Goal: Information Seeking & Learning: Learn about a topic

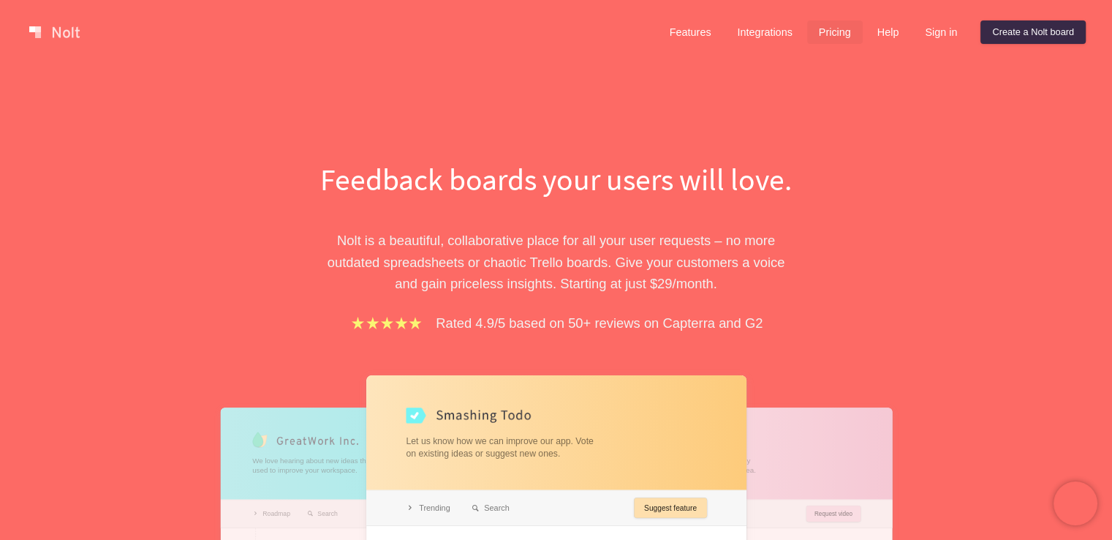
click at [838, 27] on link "Pricing" at bounding box center [835, 31] width 56 height 23
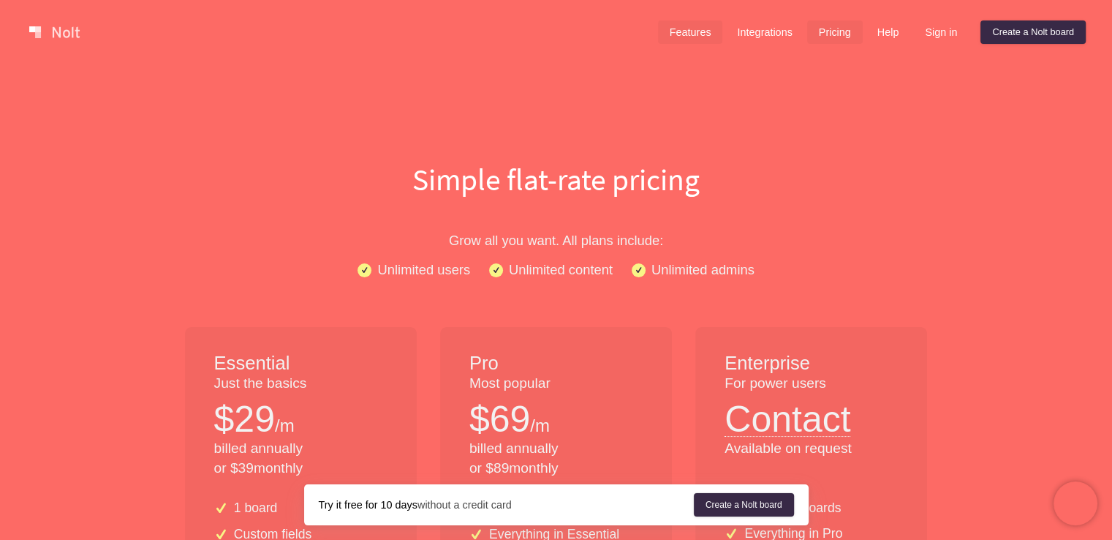
click at [703, 30] on link "Features" at bounding box center [690, 31] width 65 height 23
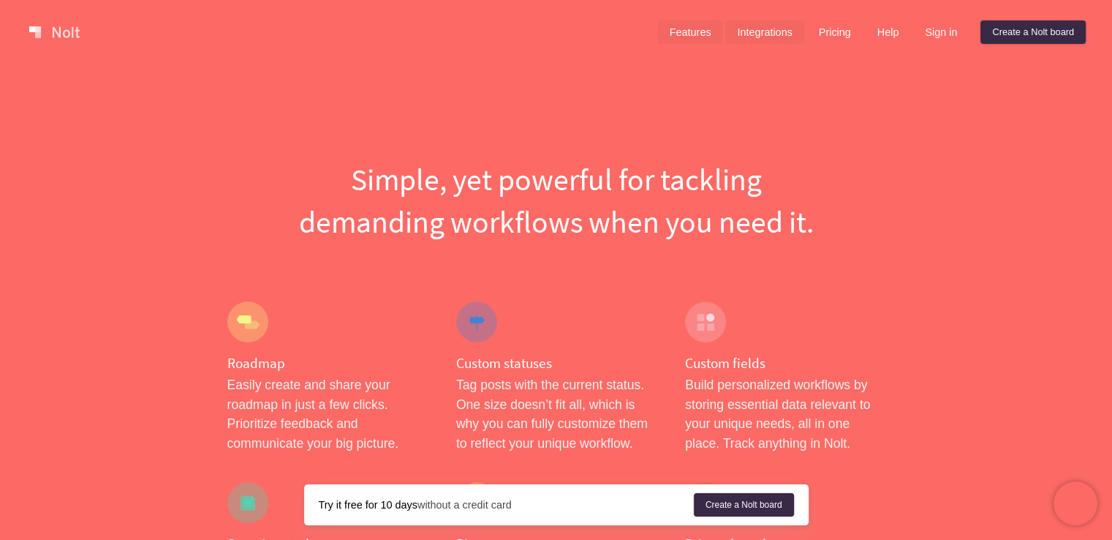
click at [731, 27] on link "Integrations" at bounding box center [764, 31] width 78 height 23
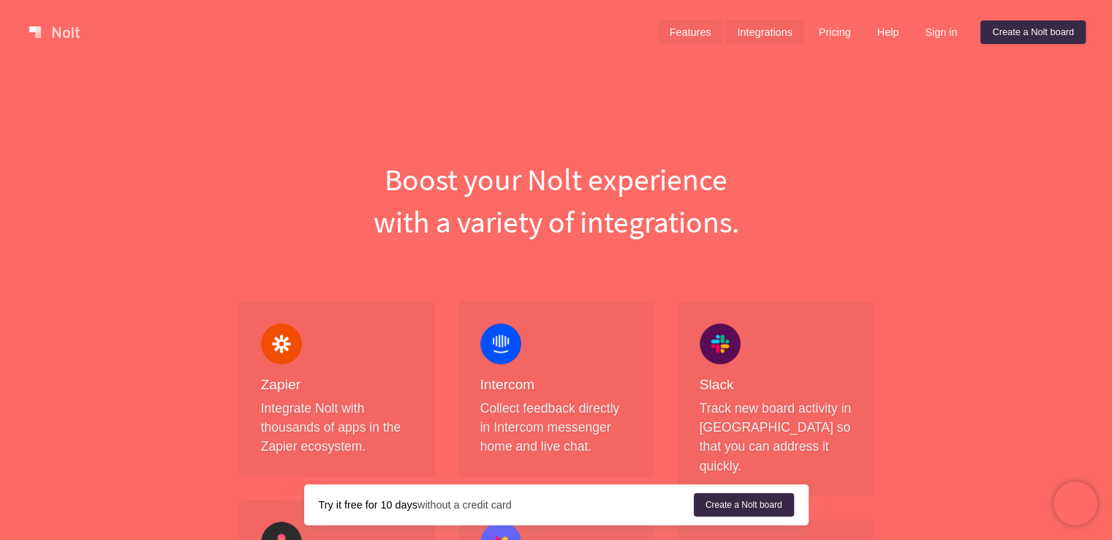
click at [699, 30] on link "Features" at bounding box center [690, 31] width 65 height 23
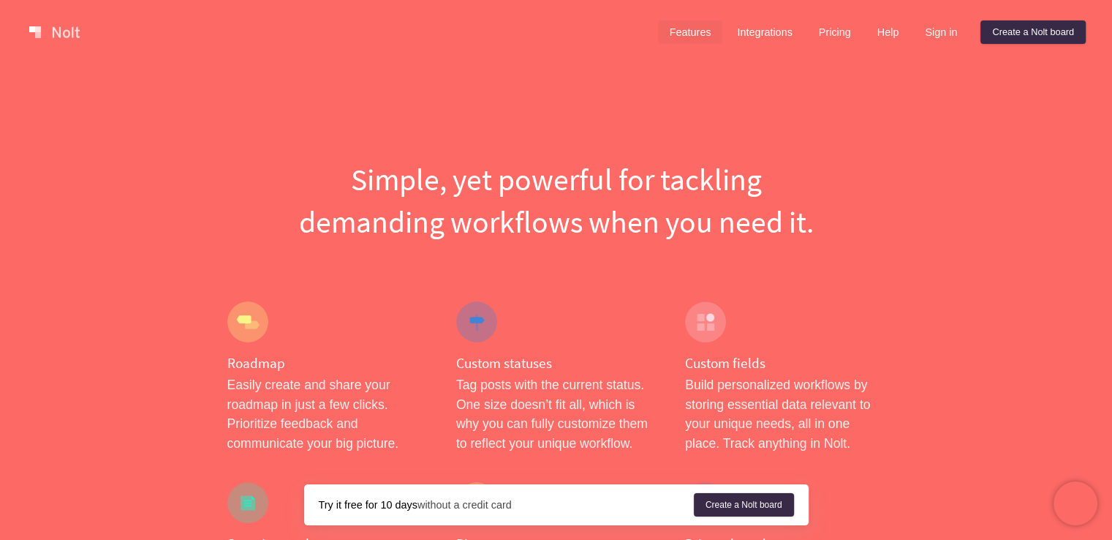
click at [69, 32] on link at bounding box center [54, 31] width 62 height 23
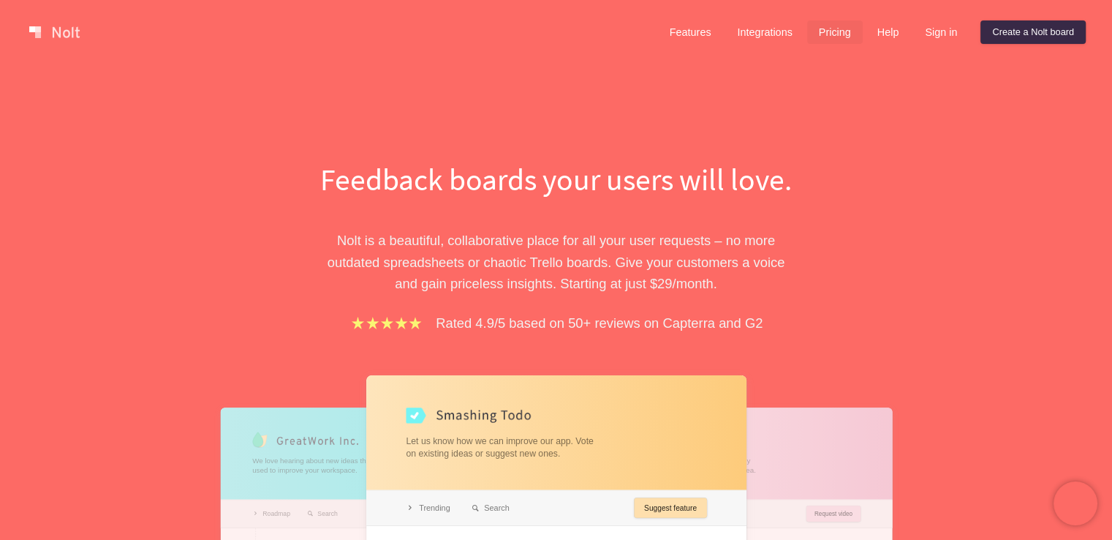
click at [835, 38] on link "Pricing" at bounding box center [835, 31] width 56 height 23
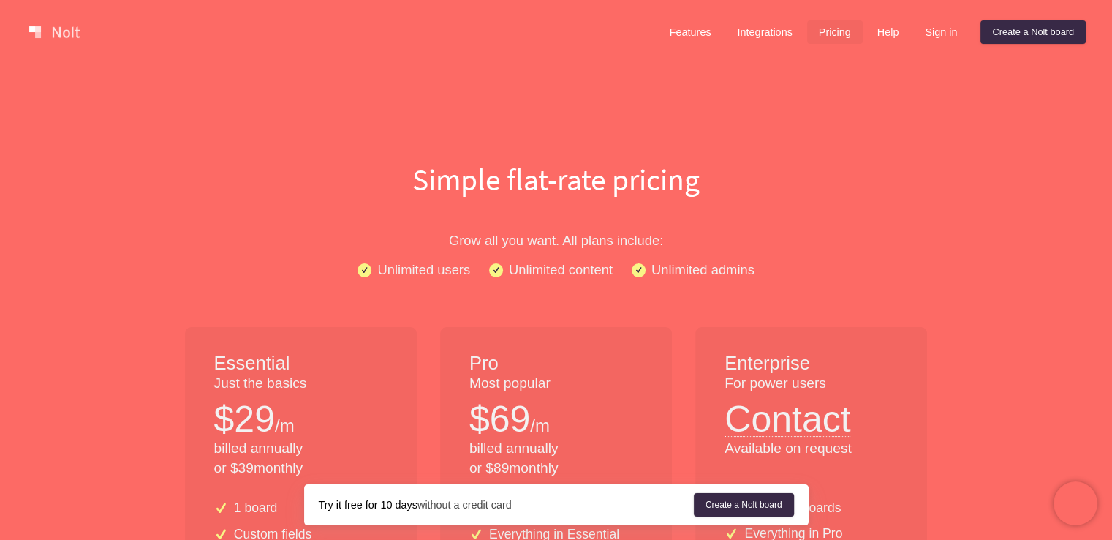
click at [50, 21] on link at bounding box center [54, 31] width 62 height 23
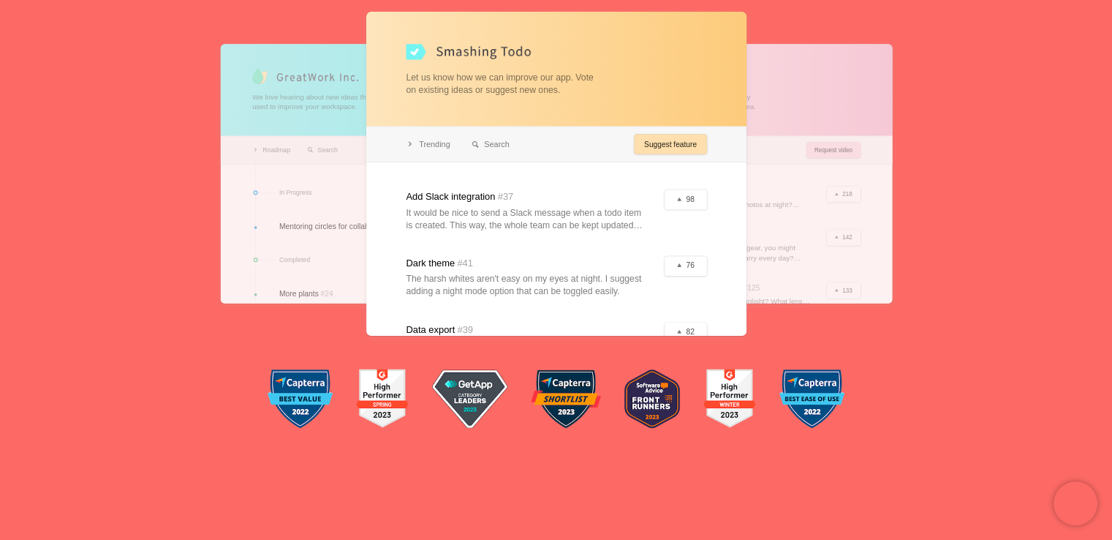
scroll to position [366, 0]
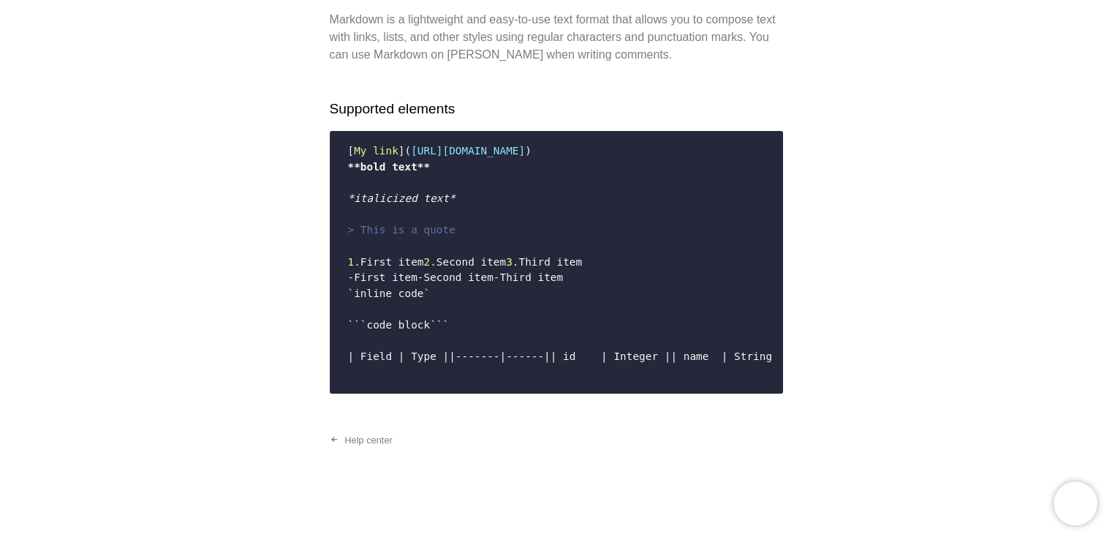
scroll to position [219, 0]
